Goal: Task Accomplishment & Management: Manage account settings

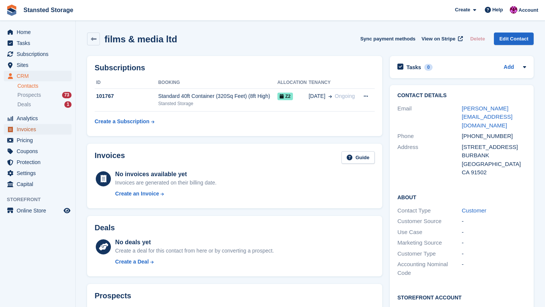
scroll to position [197, 0]
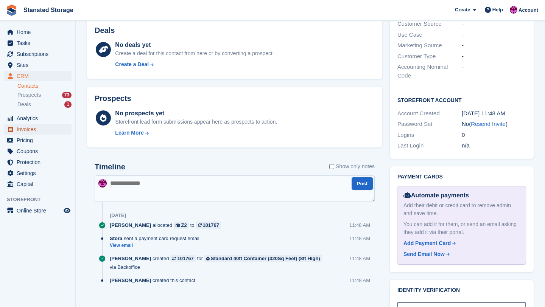
click at [28, 131] on span "Invoices" at bounding box center [39, 129] width 45 height 11
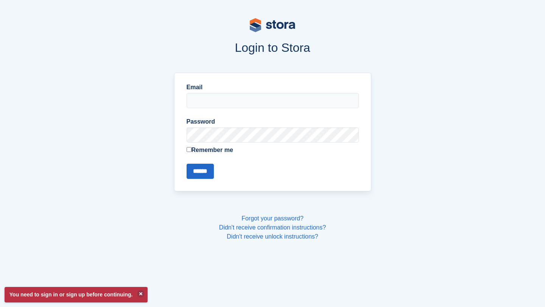
type input "**********"
click at [201, 171] on input "******" at bounding box center [199, 171] width 27 height 15
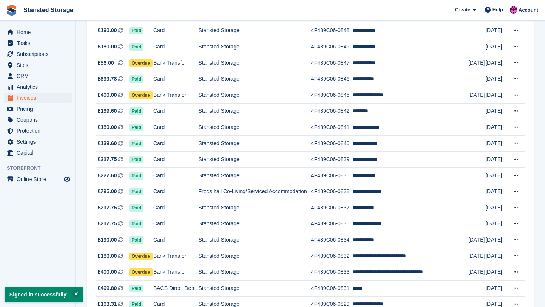
scroll to position [663, 0]
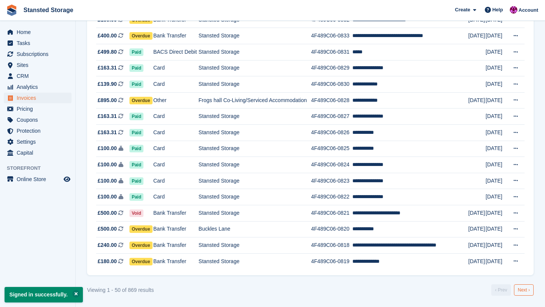
click at [520, 289] on link "Next ›" at bounding box center [524, 289] width 20 height 11
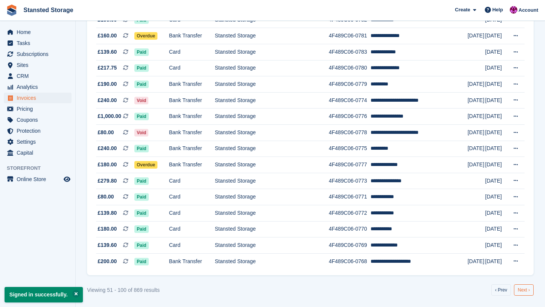
click at [523, 293] on link "Next ›" at bounding box center [524, 289] width 20 height 11
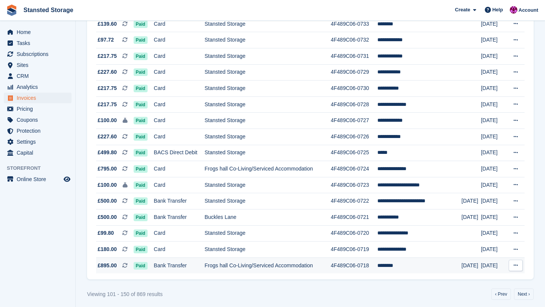
scroll to position [663, 0]
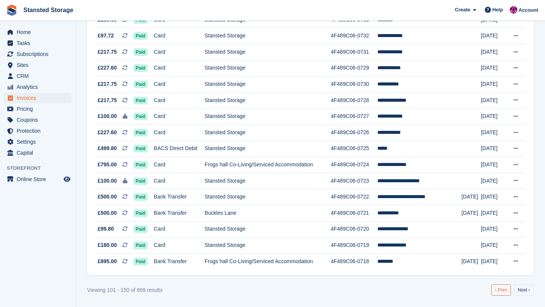
click at [498, 295] on link "‹ Prev" at bounding box center [501, 289] width 20 height 11
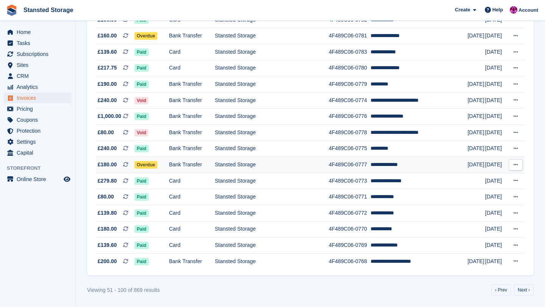
click at [402, 168] on td "**********" at bounding box center [418, 165] width 97 height 16
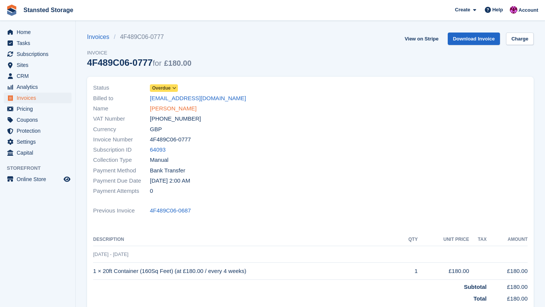
click at [177, 108] on link "[PERSON_NAME]" at bounding box center [173, 108] width 47 height 9
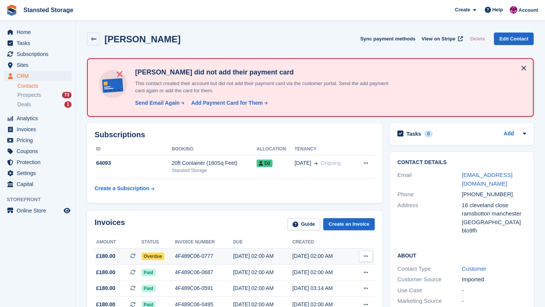
click at [225, 256] on div "4F489C06-0777" at bounding box center [204, 256] width 58 height 8
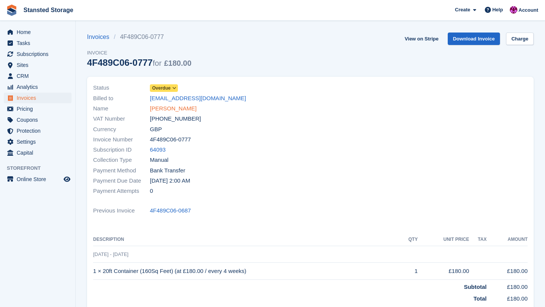
click at [186, 109] on link "[PERSON_NAME]" at bounding box center [173, 108] width 47 height 9
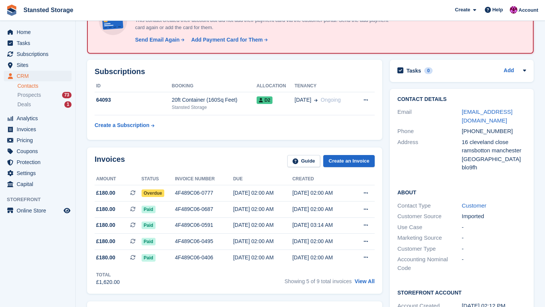
scroll to position [64, 0]
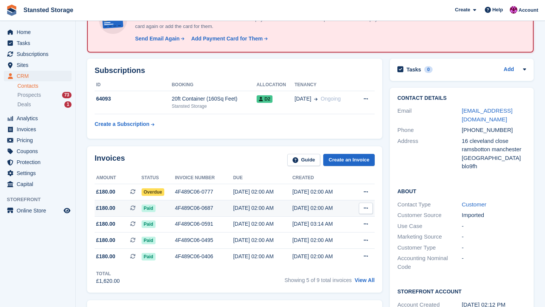
click at [235, 208] on div "30 Jun, 02:00 AM" at bounding box center [262, 208] width 59 height 8
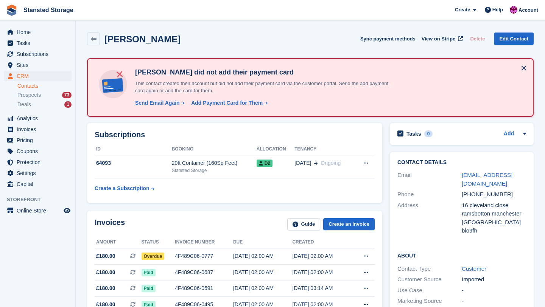
scroll to position [64, 0]
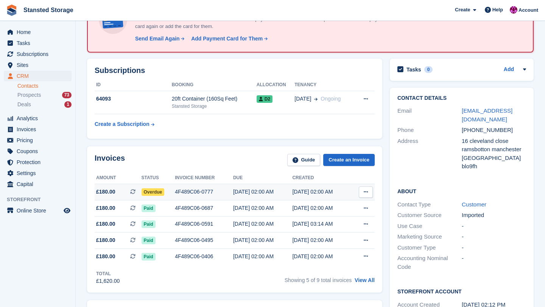
click at [311, 194] on div "[DATE] 02:00 AM" at bounding box center [321, 192] width 59 height 8
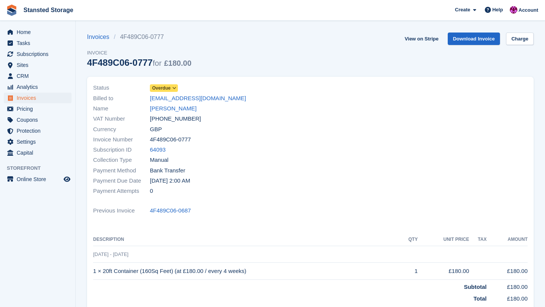
click at [177, 90] on span at bounding box center [174, 88] width 6 height 6
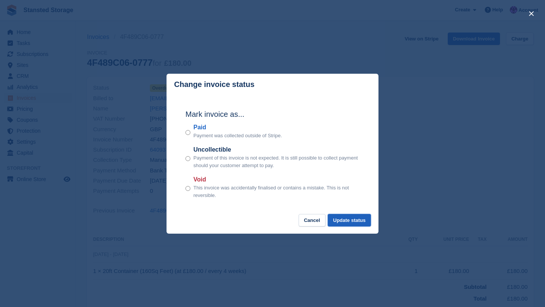
click at [357, 222] on button "Update status" at bounding box center [349, 220] width 43 height 12
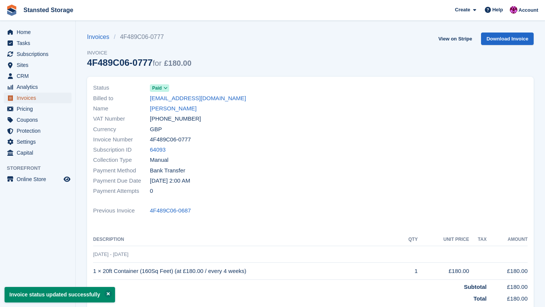
click at [56, 93] on span "Invoices" at bounding box center [39, 98] width 45 height 11
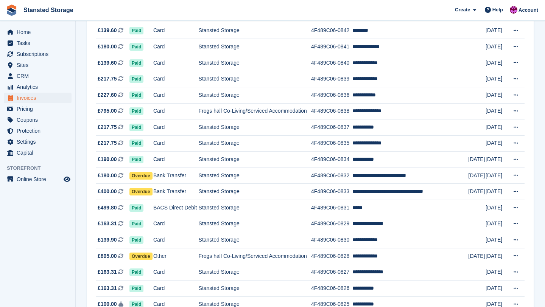
scroll to position [663, 0]
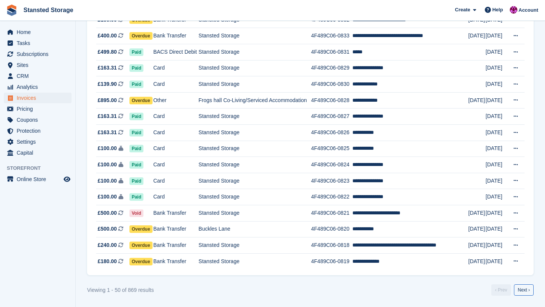
click at [527, 292] on link "Next ›" at bounding box center [524, 289] width 20 height 11
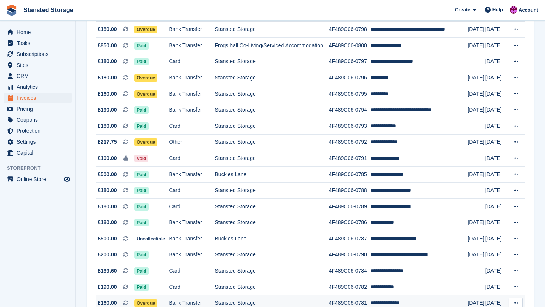
scroll to position [393, 0]
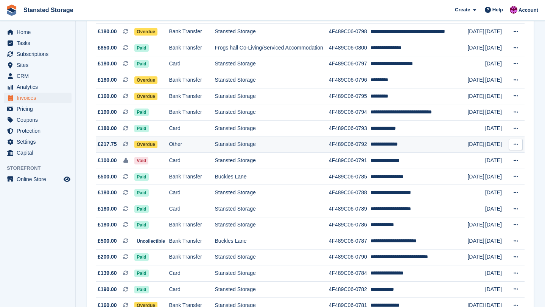
click at [309, 146] on td "Stansted Storage" at bounding box center [272, 145] width 114 height 16
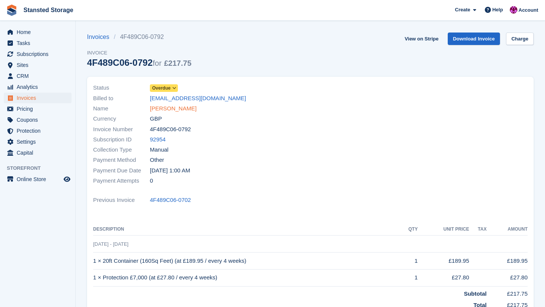
click at [182, 108] on link "[PERSON_NAME]" at bounding box center [173, 108] width 47 height 9
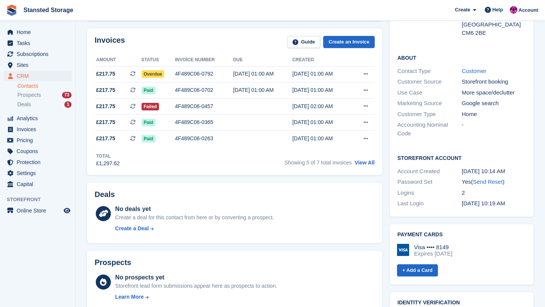
scroll to position [122, 0]
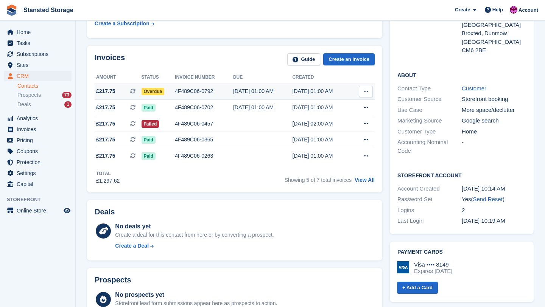
click at [244, 92] on div "[DATE] 01:00 AM" at bounding box center [262, 91] width 59 height 8
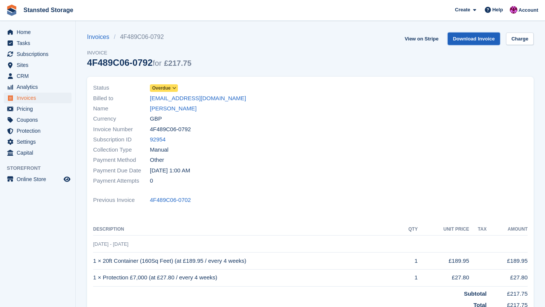
click at [483, 40] on link "Download Invoice" at bounding box center [473, 39] width 53 height 12
drag, startPoint x: 150, startPoint y: 99, endPoint x: 182, endPoint y: 99, distance: 32.2
drag, startPoint x: 140, startPoint y: 95, endPoint x: 200, endPoint y: 99, distance: 59.9
click at [200, 99] on div "Billed to rodliffe@gmail.com" at bounding box center [199, 98] width 213 height 10
copy div "rodliffe@gmail.com"
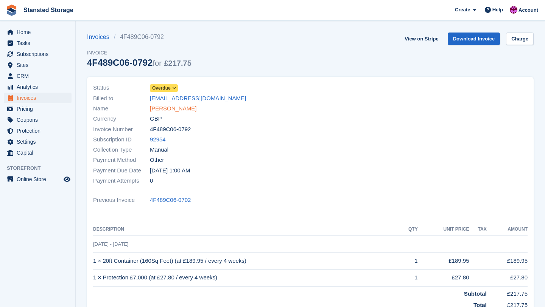
click at [182, 107] on link "Simon Rodliffe" at bounding box center [173, 108] width 47 height 9
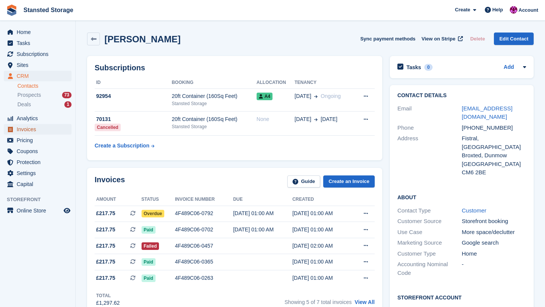
click at [22, 125] on span "Invoices" at bounding box center [39, 129] width 45 height 11
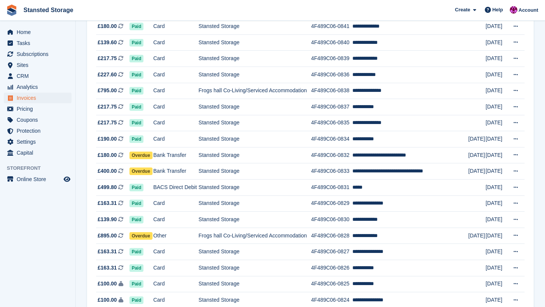
scroll to position [663, 0]
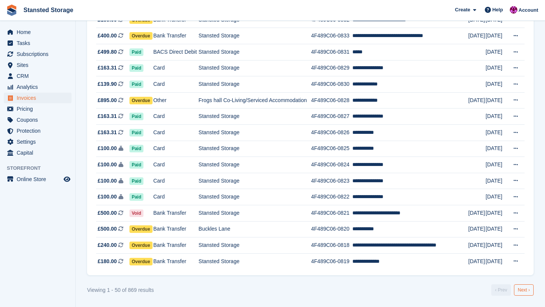
click at [528, 295] on link "Next ›" at bounding box center [524, 289] width 20 height 11
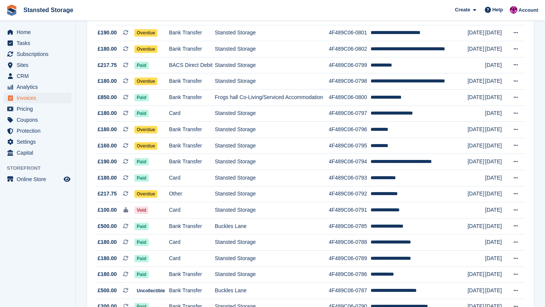
scroll to position [340, 0]
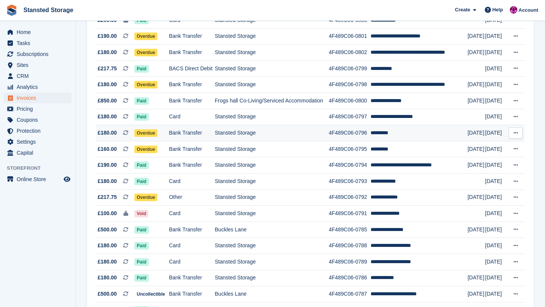
click at [329, 134] on td "Stansted Storage" at bounding box center [272, 133] width 114 height 16
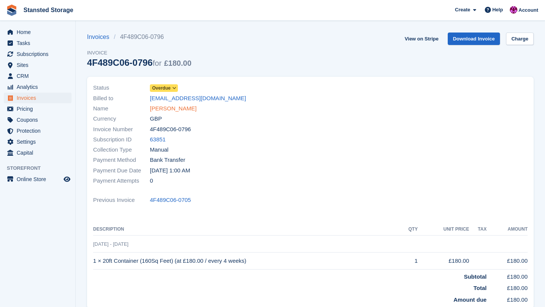
click at [172, 108] on link "[PERSON_NAME]" at bounding box center [173, 108] width 47 height 9
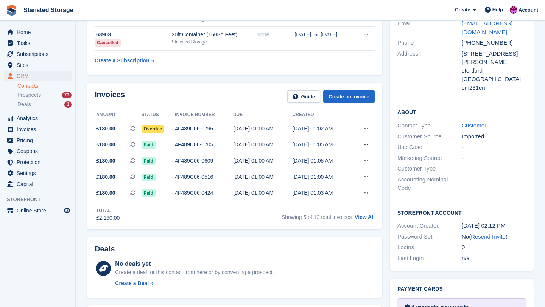
scroll to position [148, 0]
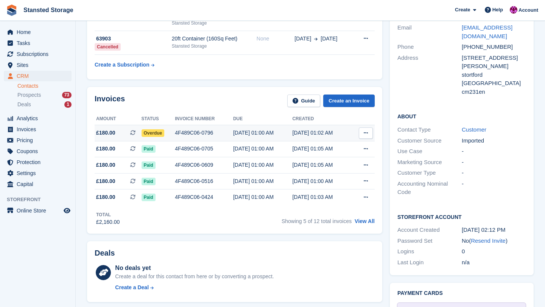
click at [193, 135] on div "4F489C06-0796" at bounding box center [204, 133] width 58 height 8
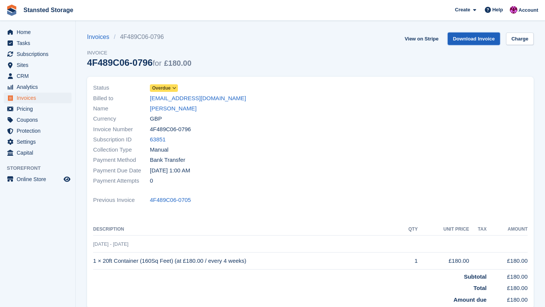
click at [481, 42] on link "Download Invoice" at bounding box center [473, 39] width 53 height 12
drag, startPoint x: 147, startPoint y: 96, endPoint x: 247, endPoint y: 102, distance: 100.0
click at [247, 102] on div "Billed to [EMAIL_ADDRESS][DOMAIN_NAME]" at bounding box center [199, 98] width 213 height 10
copy div "[EMAIL_ADDRESS][DOMAIN_NAME]"
click at [56, 101] on span "Invoices" at bounding box center [39, 98] width 45 height 11
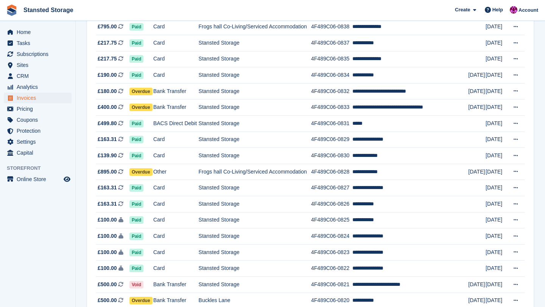
scroll to position [663, 0]
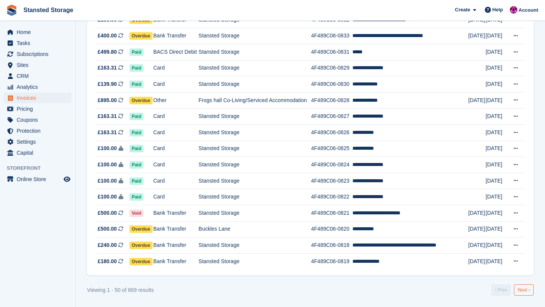
click at [520, 291] on link "Next ›" at bounding box center [524, 289] width 20 height 11
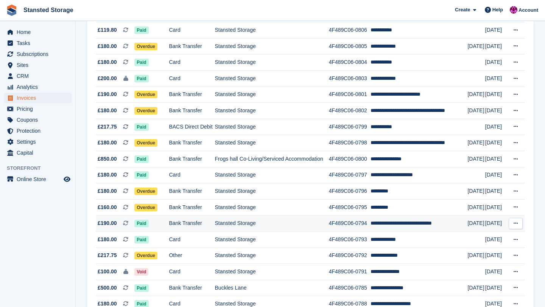
scroll to position [276, 0]
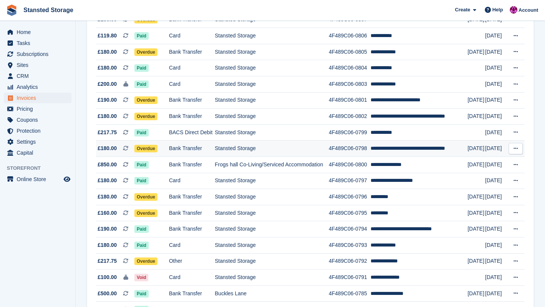
click at [252, 149] on td "Stansted Storage" at bounding box center [272, 149] width 114 height 16
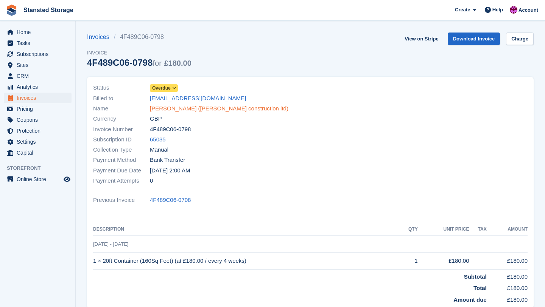
click at [207, 109] on link "[PERSON_NAME] ([PERSON_NAME] construction ltd)" at bounding box center [219, 108] width 138 height 9
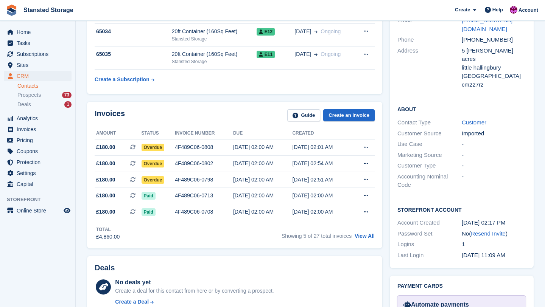
scroll to position [158, 0]
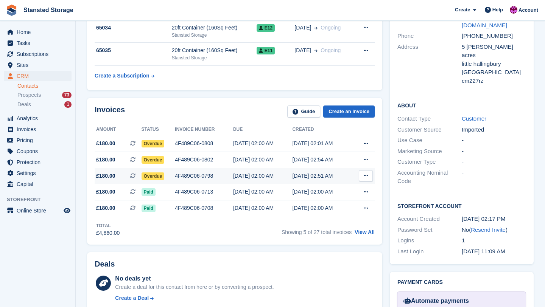
click at [239, 179] on div "[DATE] 02:00 AM" at bounding box center [262, 176] width 59 height 8
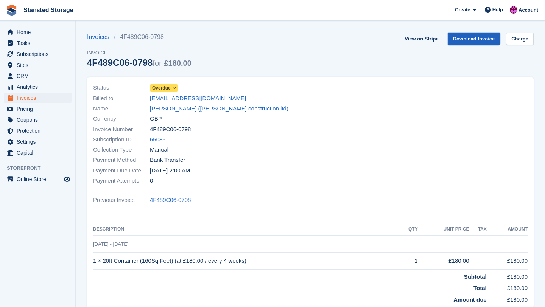
click at [460, 43] on link "Download Invoice" at bounding box center [473, 39] width 53 height 12
click at [185, 109] on link "[PERSON_NAME] ([PERSON_NAME] construction ltd)" at bounding box center [219, 108] width 138 height 9
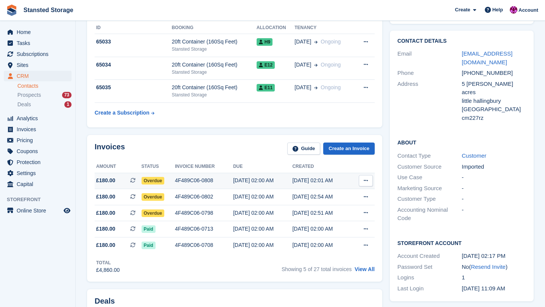
scroll to position [127, 0]
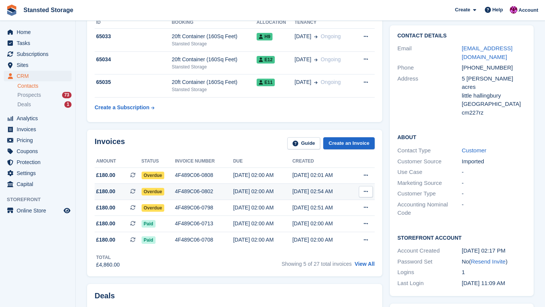
click at [202, 193] on div "4F489C06-0802" at bounding box center [204, 192] width 58 height 8
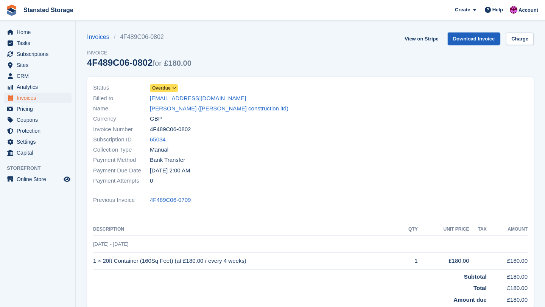
click at [458, 41] on link "Download Invoice" at bounding box center [473, 39] width 53 height 12
click at [175, 106] on link "[PERSON_NAME] ([PERSON_NAME] construction ltd)" at bounding box center [219, 108] width 138 height 9
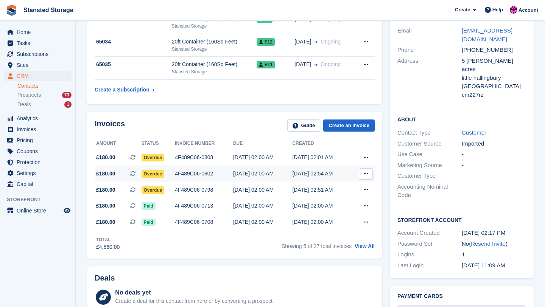
scroll to position [153, 0]
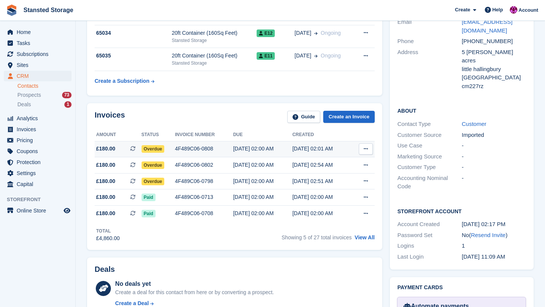
click at [230, 149] on div "4F489C06-0808" at bounding box center [204, 149] width 58 height 8
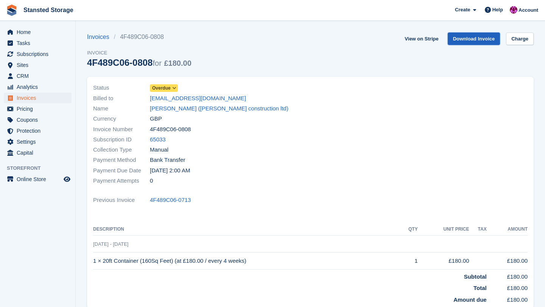
click at [451, 42] on link "Download Invoice" at bounding box center [473, 39] width 53 height 12
drag, startPoint x: 146, startPoint y: 97, endPoint x: 229, endPoint y: 101, distance: 83.7
click at [229, 101] on div "Billed to info@sophirconstruction.co.uk" at bounding box center [199, 98] width 213 height 10
copy div "info@sophirconstruction.co.uk"
click at [187, 108] on link "sergiu sirbu (sophir construction ltd)" at bounding box center [219, 108] width 138 height 9
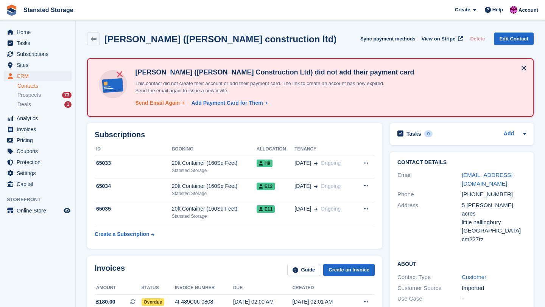
click at [169, 100] on div "Send Email Again" at bounding box center [157, 103] width 45 height 8
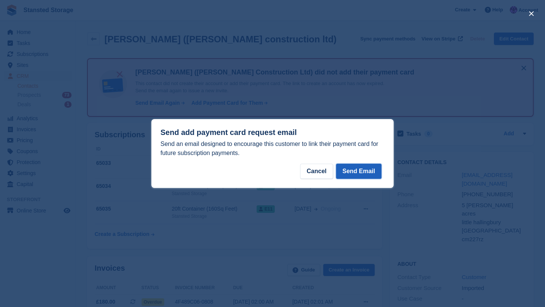
click at [359, 172] on button "Send Email" at bounding box center [358, 171] width 45 height 15
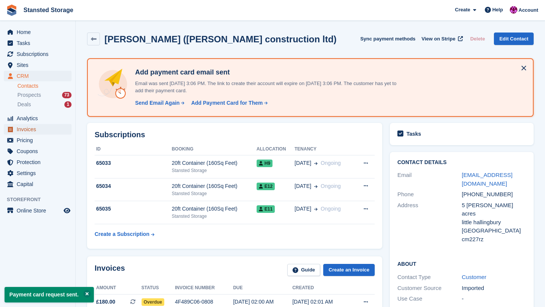
click at [42, 129] on span "Invoices" at bounding box center [39, 129] width 45 height 11
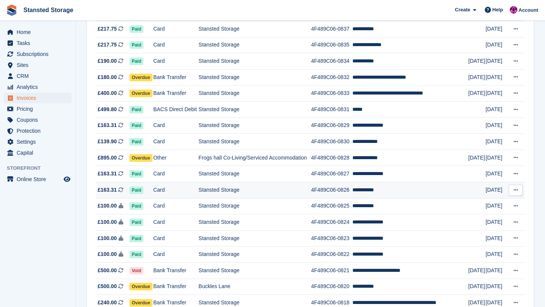
scroll to position [663, 0]
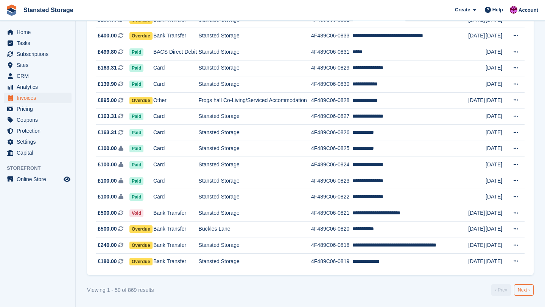
click at [526, 289] on link "Next ›" at bounding box center [524, 289] width 20 height 11
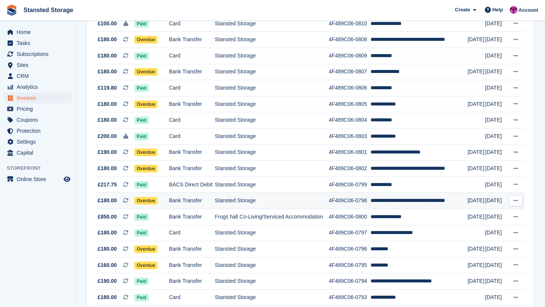
scroll to position [224, 0]
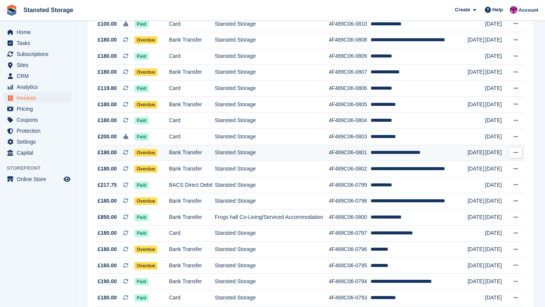
click at [371, 154] on td "4F489C06-0801" at bounding box center [350, 153] width 42 height 16
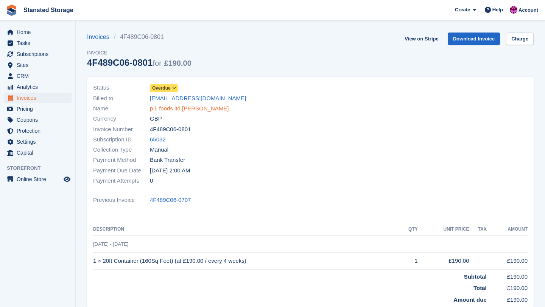
click at [198, 109] on link "p.i. foods ltd susan jacob" at bounding box center [189, 108] width 79 height 9
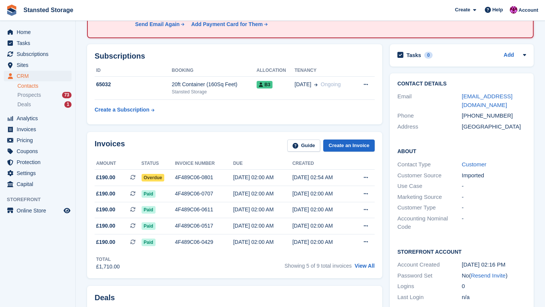
scroll to position [118, 0]
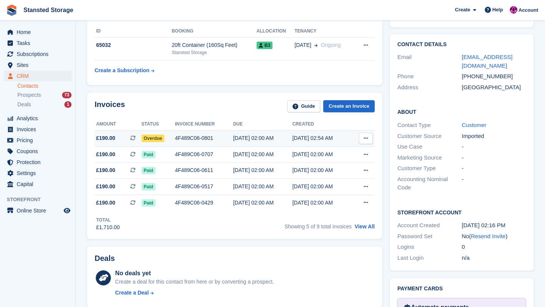
click div "02 Aug, 02:00 AM"
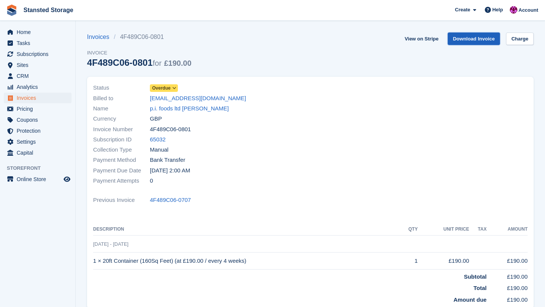
click at [475, 35] on link "Download Invoice" at bounding box center [473, 39] width 53 height 12
drag, startPoint x: 148, startPoint y: 98, endPoint x: 208, endPoint y: 102, distance: 60.7
click at [208, 102] on div "Billed to [EMAIL_ADDRESS][DOMAIN_NAME]" at bounding box center [199, 98] width 213 height 10
copy div "[EMAIL_ADDRESS][DOMAIN_NAME]"
click at [182, 107] on link "p.i. foods ltd [PERSON_NAME]" at bounding box center [189, 108] width 79 height 9
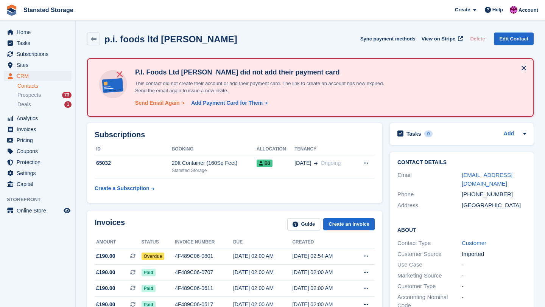
click at [170, 103] on div "Send Email Again" at bounding box center [157, 103] width 45 height 8
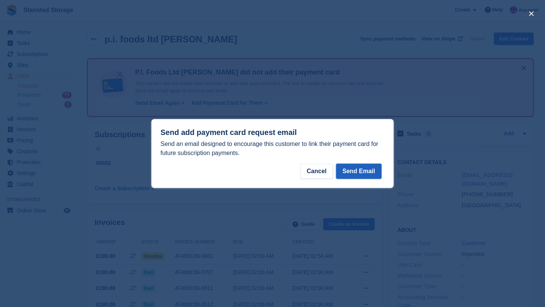
click at [352, 174] on button "Send Email" at bounding box center [358, 171] width 45 height 15
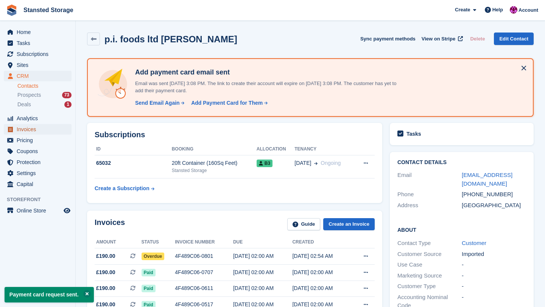
click at [46, 127] on span "Invoices" at bounding box center [39, 129] width 45 height 11
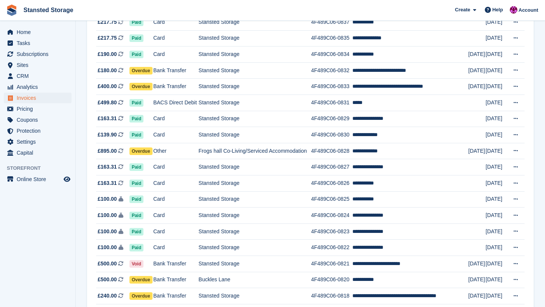
scroll to position [663, 0]
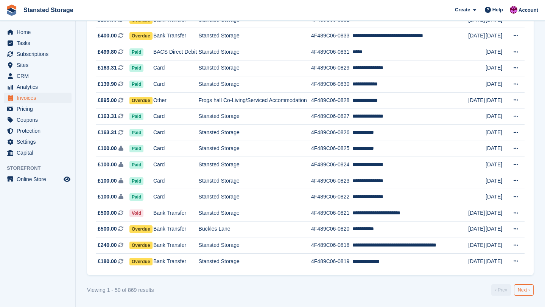
click at [531, 292] on link "Next ›" at bounding box center [524, 289] width 20 height 11
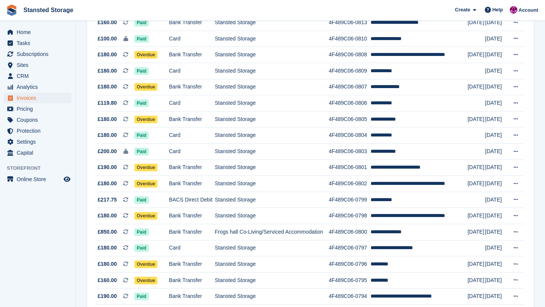
scroll to position [200, 0]
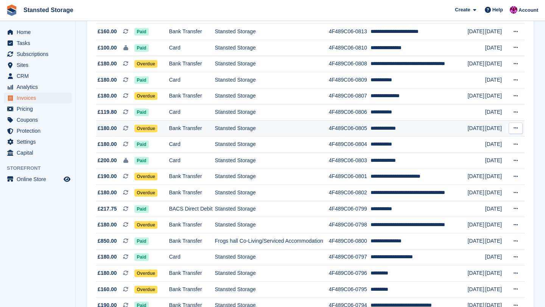
click at [309, 131] on td "Stansted Storage" at bounding box center [272, 128] width 114 height 16
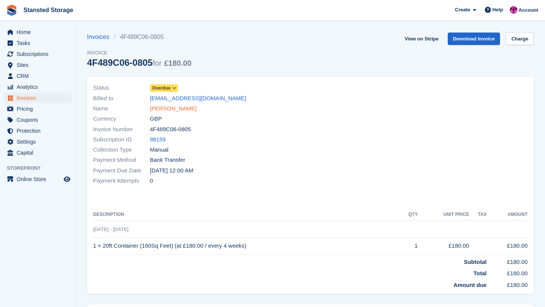
click at [172, 106] on link "joshua earley" at bounding box center [173, 108] width 47 height 9
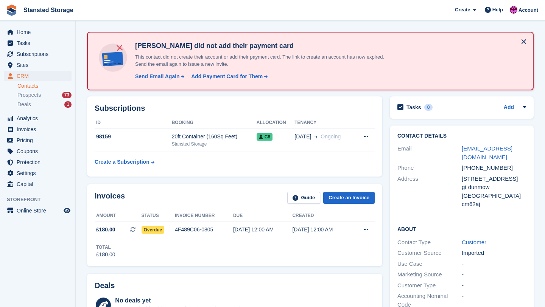
scroll to position [26, 0]
click at [186, 232] on div "4F489C06-0805" at bounding box center [204, 230] width 58 height 8
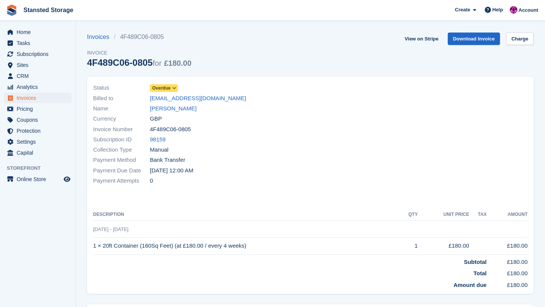
click at [176, 90] on icon at bounding box center [174, 88] width 4 height 5
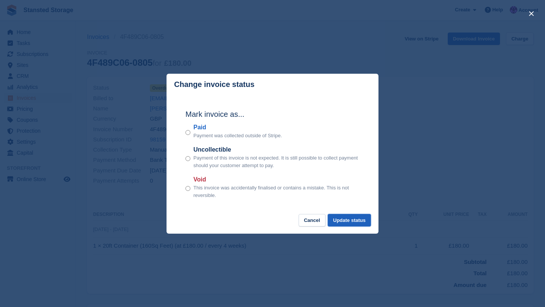
click at [356, 218] on button "Update status" at bounding box center [349, 220] width 43 height 12
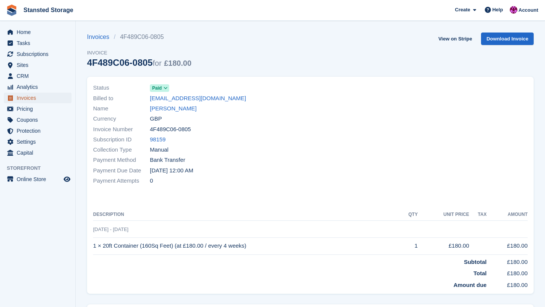
click at [37, 98] on span "Invoices" at bounding box center [39, 98] width 45 height 11
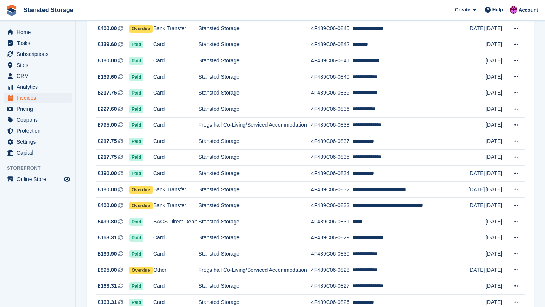
scroll to position [663, 0]
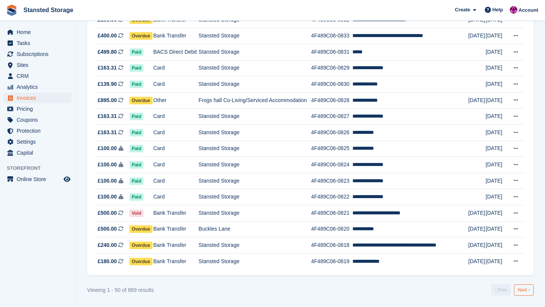
click at [523, 287] on link "Next ›" at bounding box center [524, 289] width 20 height 11
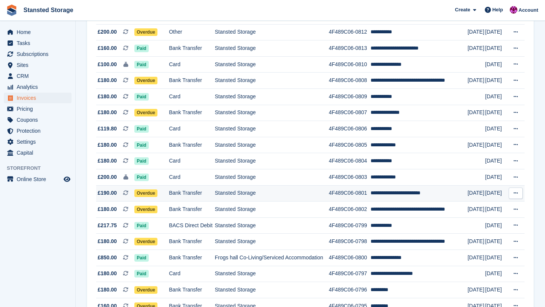
scroll to position [175, 0]
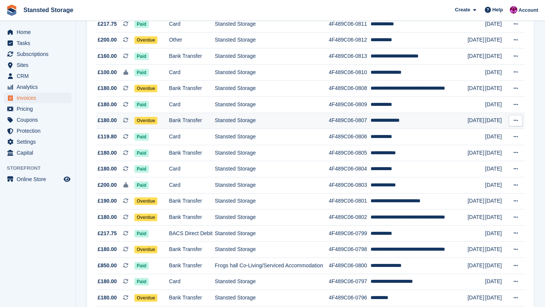
click at [325, 123] on td "Stansted Storage" at bounding box center [272, 121] width 114 height 16
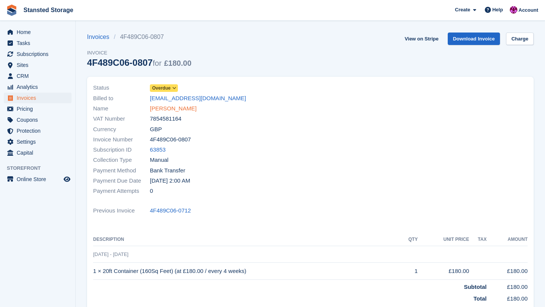
click at [185, 107] on link "[PERSON_NAME]" at bounding box center [173, 108] width 47 height 9
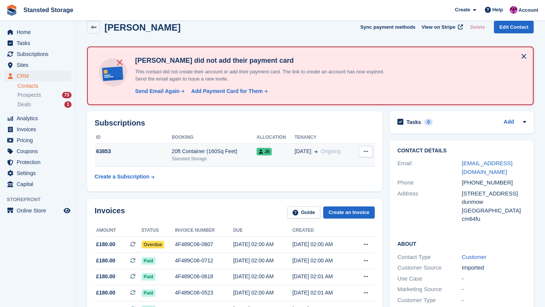
scroll to position [13, 0]
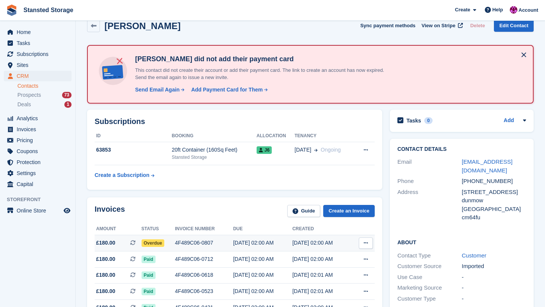
click at [229, 242] on div "4F489C06-0807" at bounding box center [204, 243] width 58 height 8
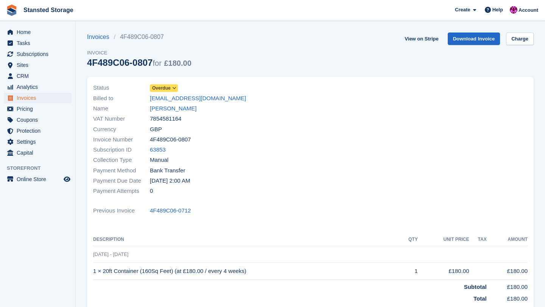
click at [177, 92] on div "Status Overdue" at bounding box center [199, 88] width 213 height 10
click at [176, 90] on icon at bounding box center [174, 88] width 4 height 5
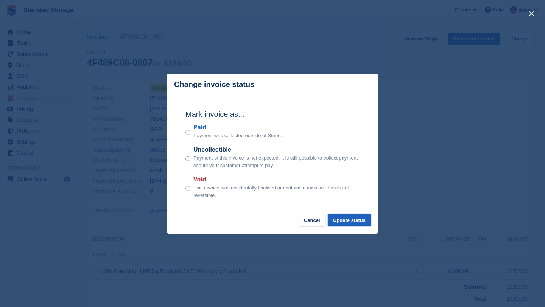
click at [346, 221] on button "Update status" at bounding box center [349, 220] width 43 height 12
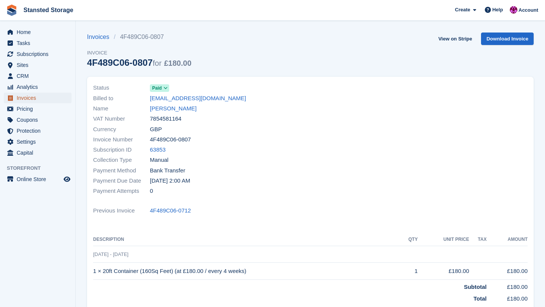
click at [38, 96] on span "Invoices" at bounding box center [39, 98] width 45 height 11
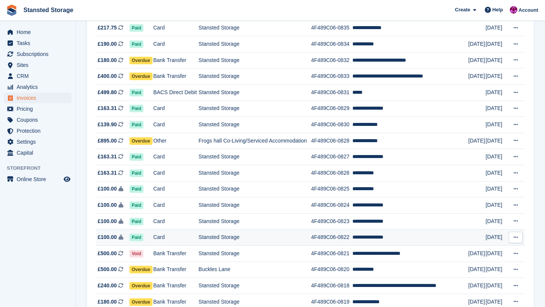
scroll to position [663, 0]
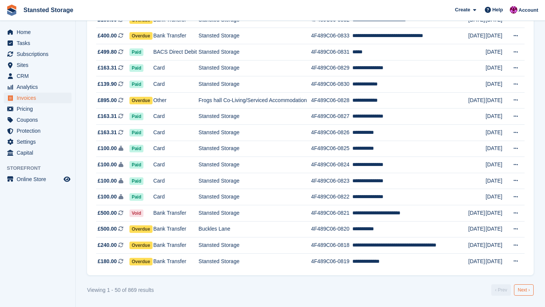
click at [528, 291] on link "Next ›" at bounding box center [524, 289] width 20 height 11
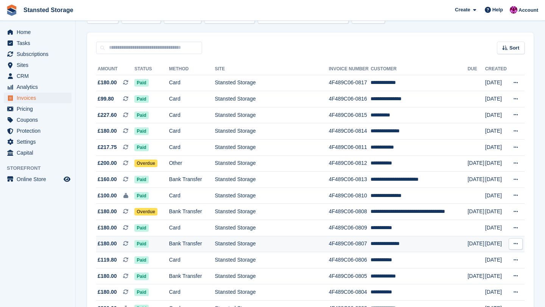
scroll to position [49, 0]
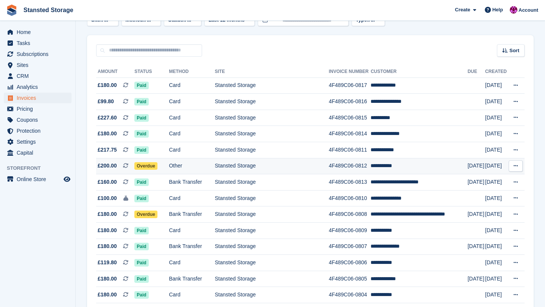
click at [353, 170] on td "4F489C06-0812" at bounding box center [350, 166] width 42 height 16
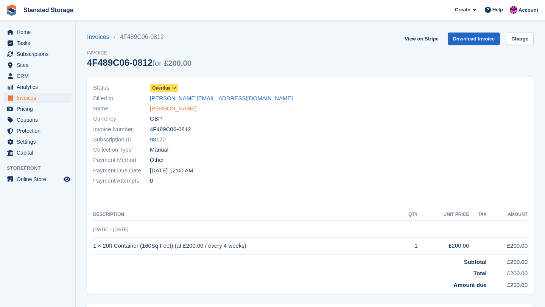
click at [168, 109] on link "[PERSON_NAME]" at bounding box center [173, 108] width 47 height 9
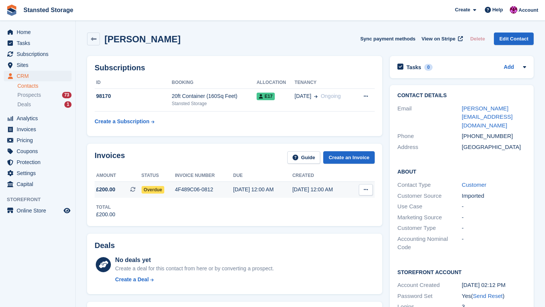
click at [235, 193] on div "[DATE] 12:00 AM" at bounding box center [262, 190] width 59 height 8
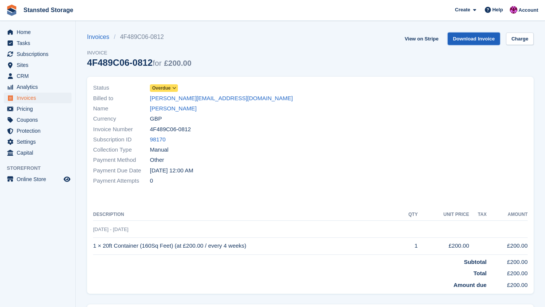
click at [461, 40] on link "Download Invoice" at bounding box center [473, 39] width 53 height 12
drag, startPoint x: 146, startPoint y: 98, endPoint x: 216, endPoint y: 100, distance: 69.6
click at [216, 100] on div "Billed to [PERSON_NAME][EMAIL_ADDRESS][DOMAIN_NAME]" at bounding box center [199, 98] width 213 height 10
copy div "[PERSON_NAME][EMAIL_ADDRESS][DOMAIN_NAME]"
click at [30, 97] on span "Invoices" at bounding box center [39, 98] width 45 height 11
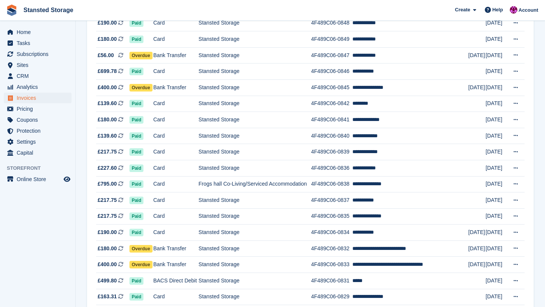
scroll to position [663, 0]
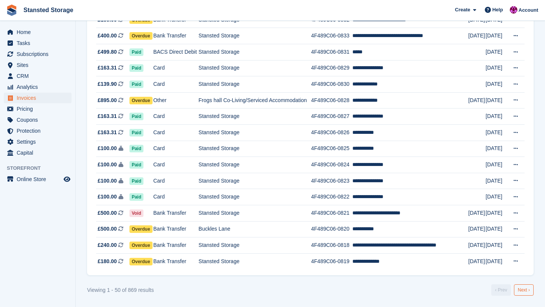
click at [530, 292] on link "Next ›" at bounding box center [524, 289] width 20 height 11
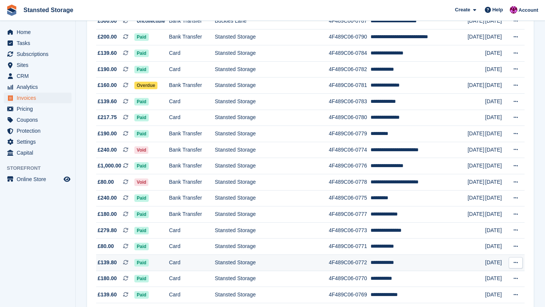
scroll to position [663, 0]
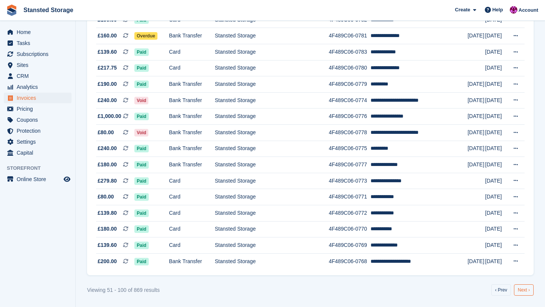
click at [521, 290] on link "Next ›" at bounding box center [524, 289] width 20 height 11
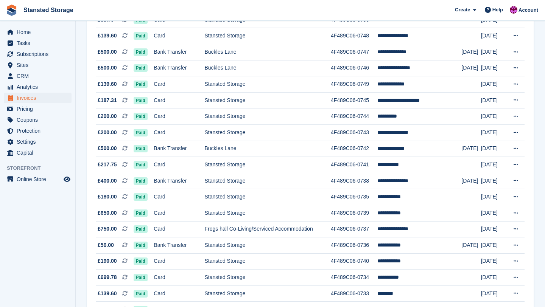
scroll to position [663, 0]
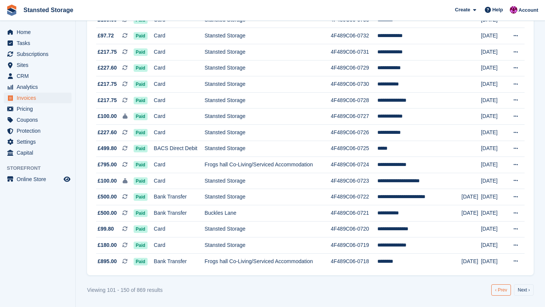
click at [498, 289] on link "‹ Prev" at bounding box center [501, 289] width 20 height 11
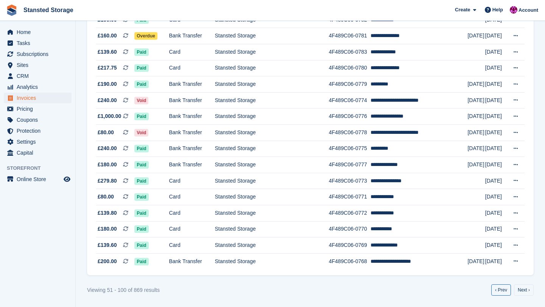
click at [498, 289] on link "‹ Prev" at bounding box center [501, 289] width 20 height 11
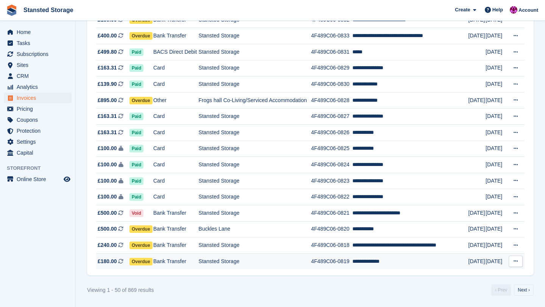
click at [352, 267] on td "4F489C06-0819" at bounding box center [331, 261] width 41 height 16
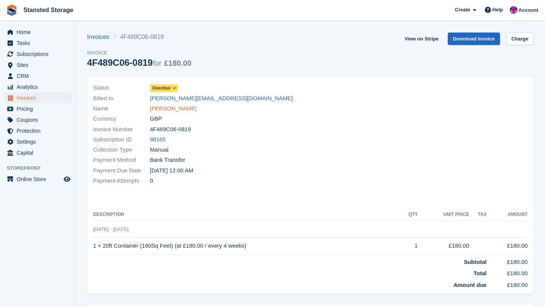
click at [186, 109] on link "[PERSON_NAME]" at bounding box center [173, 108] width 47 height 9
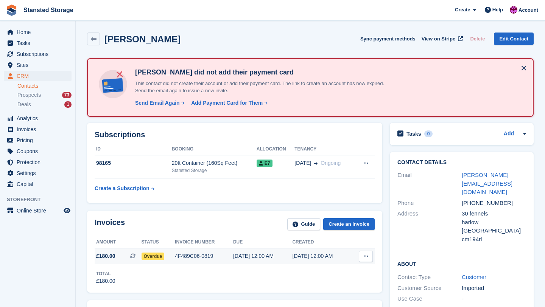
click at [222, 259] on div "4F489C06-0819" at bounding box center [204, 256] width 58 height 8
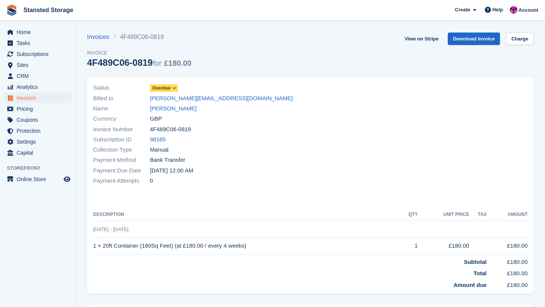
click at [177, 90] on span at bounding box center [174, 88] width 6 height 6
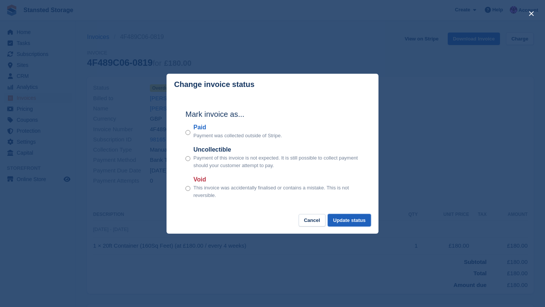
click at [359, 219] on button "Update status" at bounding box center [349, 220] width 43 height 12
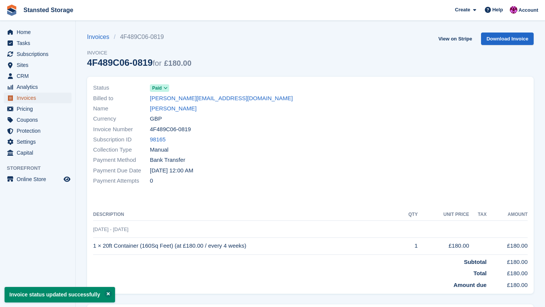
click at [26, 96] on span "Invoices" at bounding box center [39, 98] width 45 height 11
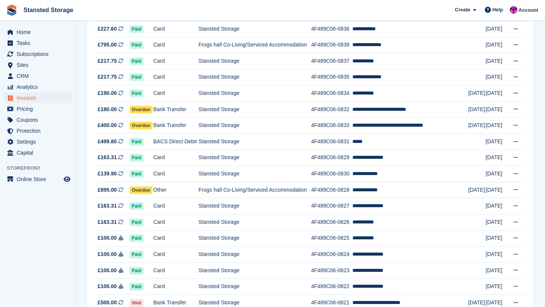
scroll to position [663, 0]
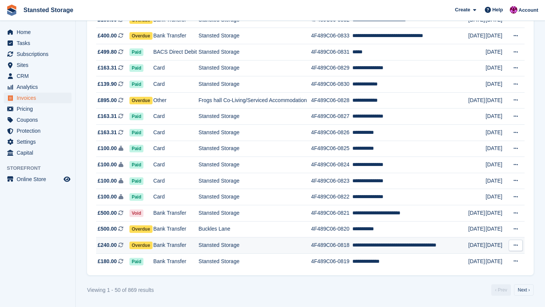
click at [245, 244] on td "Stansted Storage" at bounding box center [255, 246] width 112 height 16
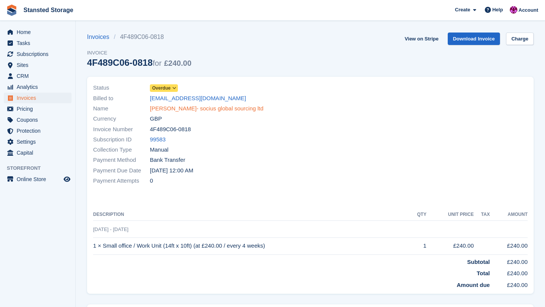
click at [207, 109] on link "[PERSON_NAME]- socius global sourcing ltd" at bounding box center [206, 108] width 113 height 9
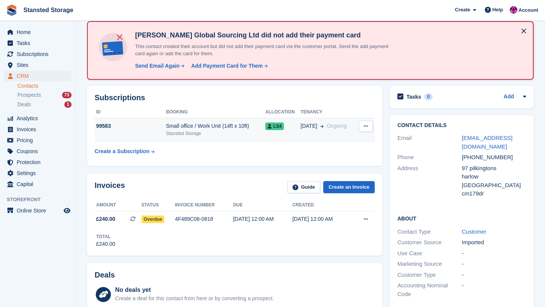
scroll to position [37, 0]
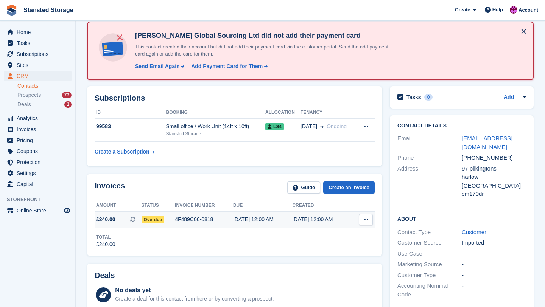
click at [226, 224] on td "4F489C06-0818" at bounding box center [204, 220] width 58 height 16
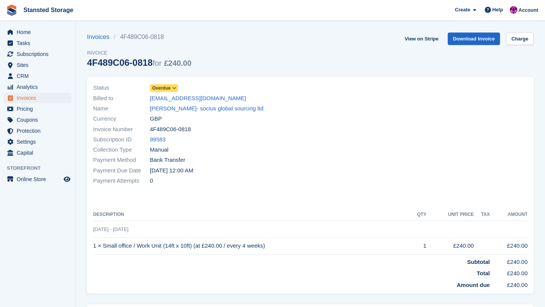
click at [177, 91] on span at bounding box center [174, 88] width 6 height 6
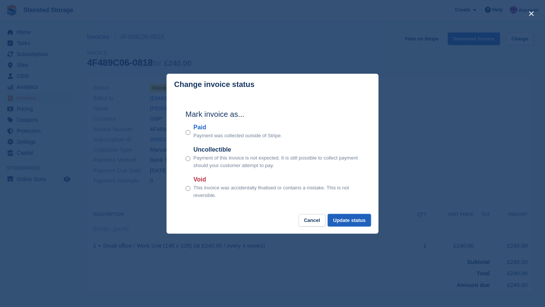
click at [348, 222] on button "Update status" at bounding box center [349, 220] width 43 height 12
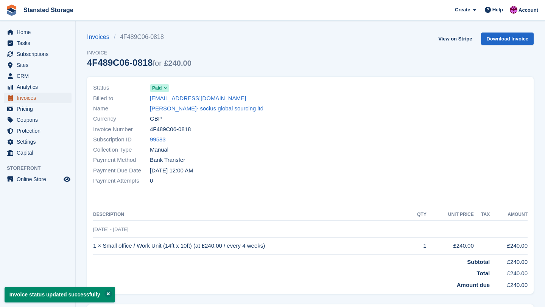
click at [40, 97] on span "Invoices" at bounding box center [39, 98] width 45 height 11
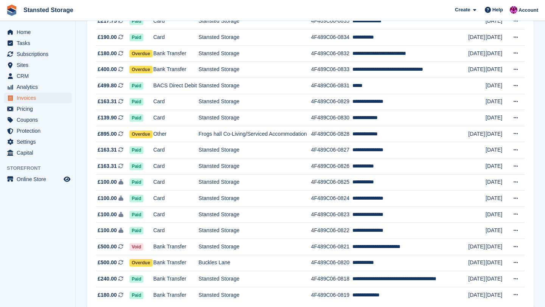
scroll to position [663, 0]
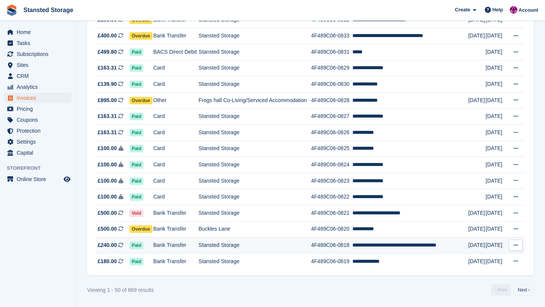
click at [235, 244] on td "Stansted Storage" at bounding box center [255, 246] width 112 height 16
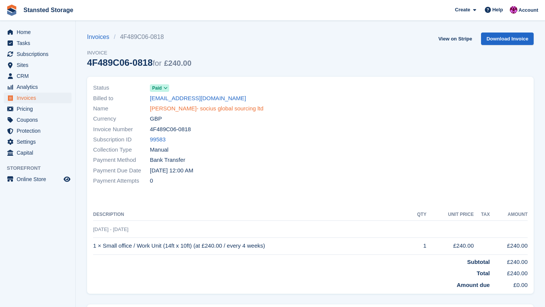
click at [209, 110] on link "[PERSON_NAME]- socius global sourcing ltd" at bounding box center [206, 108] width 113 height 9
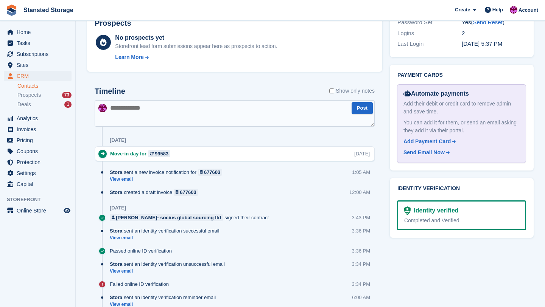
scroll to position [348, 0]
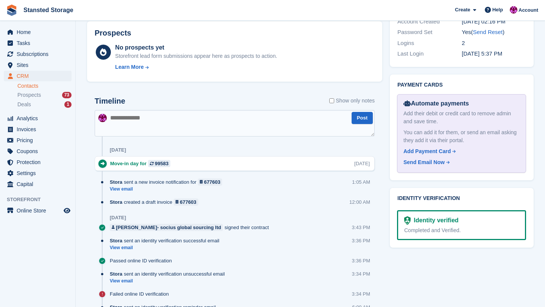
click at [154, 123] on textarea at bounding box center [235, 123] width 280 height 26
type textarea "**********"
click at [360, 123] on button "Post" at bounding box center [361, 118] width 21 height 12
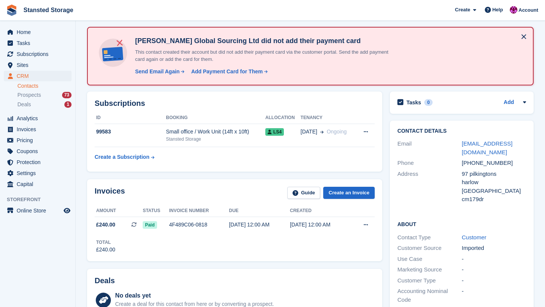
scroll to position [0, 0]
